Goal: Navigation & Orientation: Find specific page/section

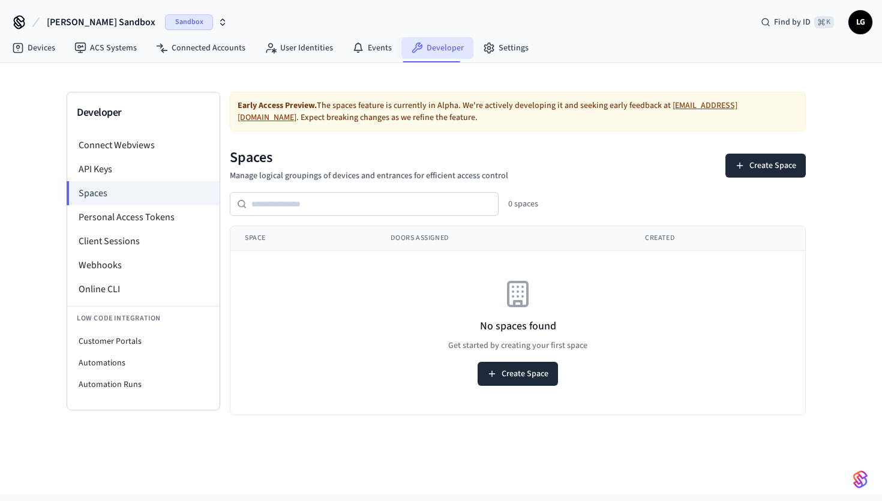
click at [463, 51] on link "Developer" at bounding box center [437, 48] width 72 height 22
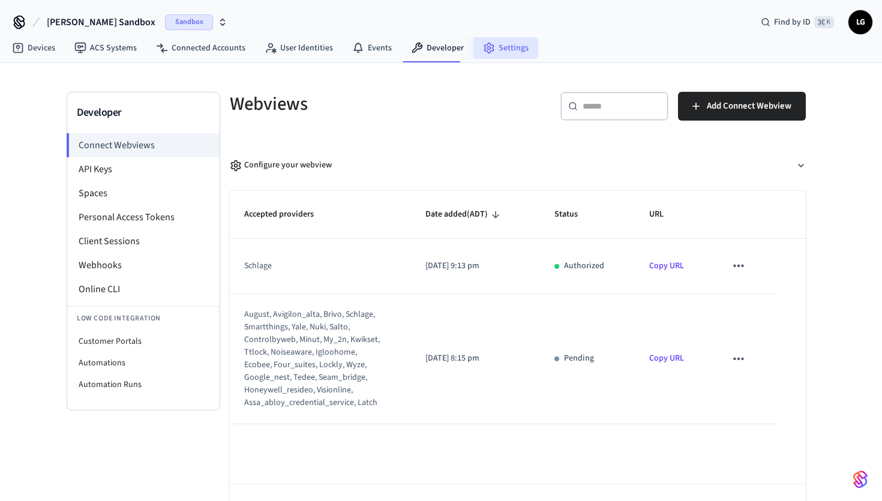
click at [505, 55] on link "Settings" at bounding box center [505, 48] width 65 height 22
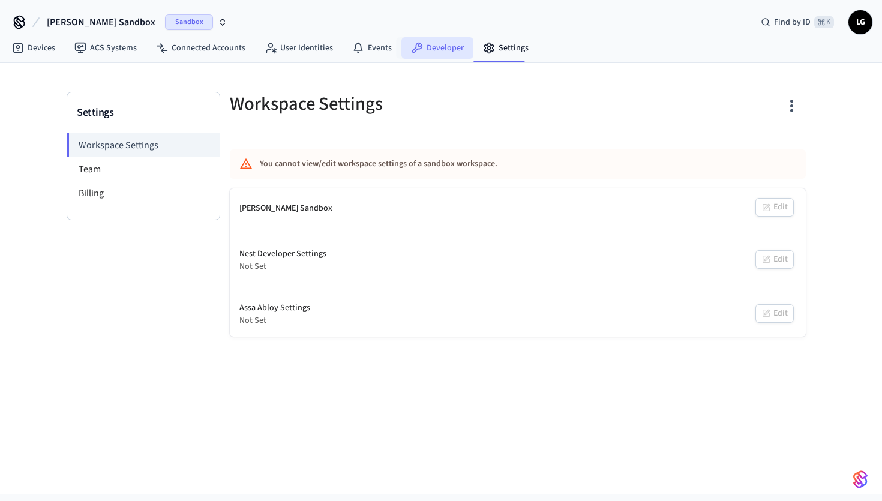
click at [436, 48] on link "Developer" at bounding box center [437, 48] width 72 height 22
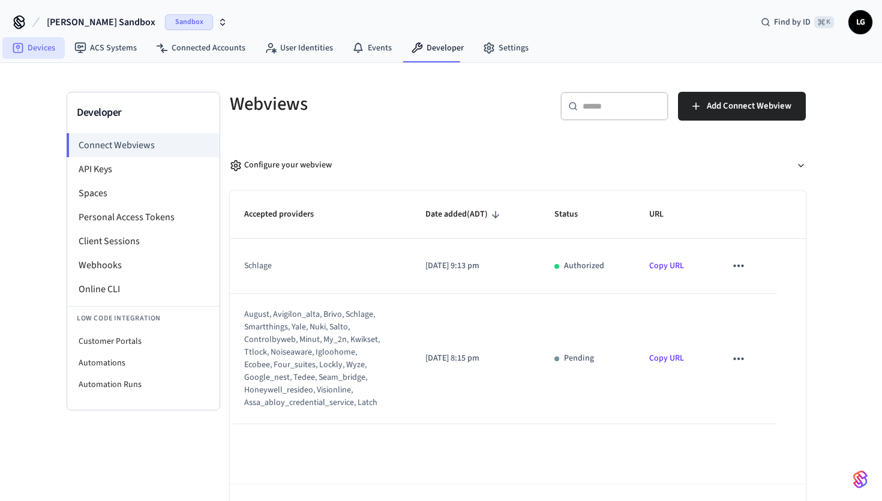
click at [38, 45] on link "Devices" at bounding box center [33, 48] width 62 height 22
